Goal: Navigation & Orientation: Find specific page/section

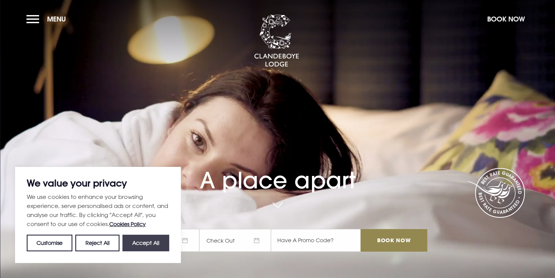
click at [153, 242] on button "Accept All" at bounding box center [145, 243] width 47 height 17
checkbox input "true"
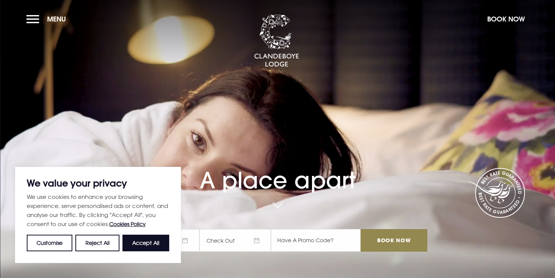
checkbox input "true"
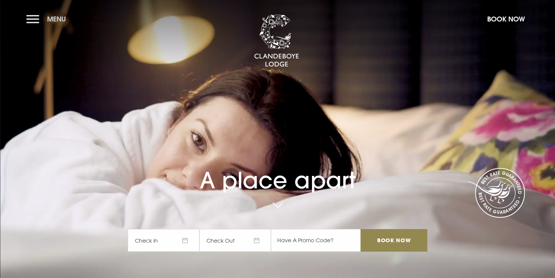
click at [39, 19] on button "Menu" at bounding box center [47, 19] width 43 height 16
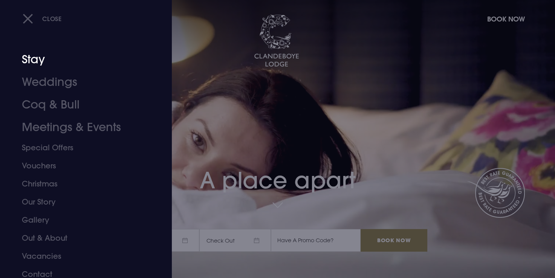
click at [38, 60] on link "Stay" at bounding box center [81, 59] width 119 height 23
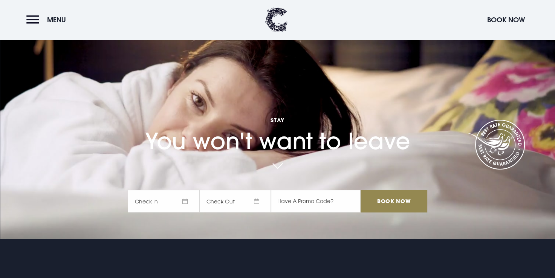
scroll to position [38, 0]
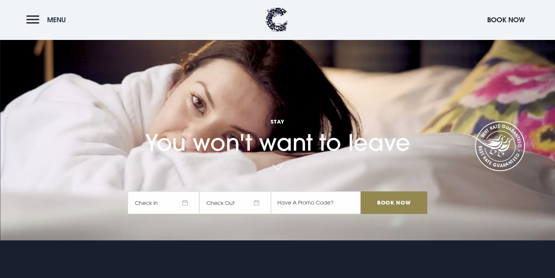
click at [37, 21] on button "Menu" at bounding box center [47, 20] width 43 height 16
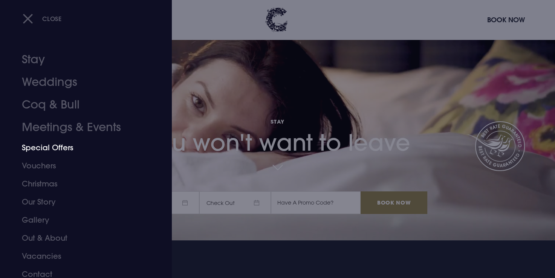
scroll to position [5, 0]
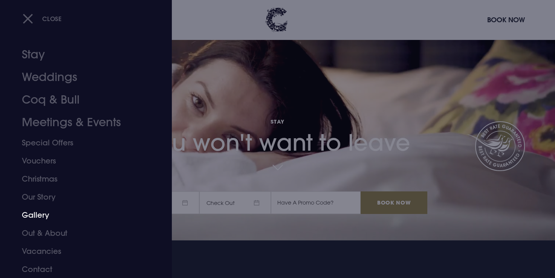
click at [29, 213] on link "Gallery" at bounding box center [81, 215] width 119 height 18
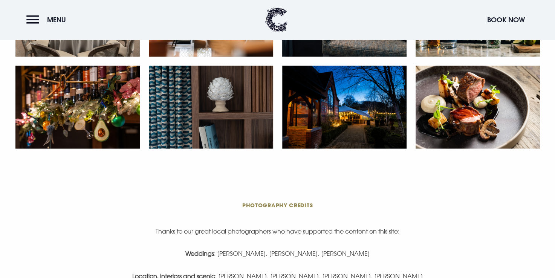
scroll to position [1507, 0]
